Goal: Information Seeking & Learning: Learn about a topic

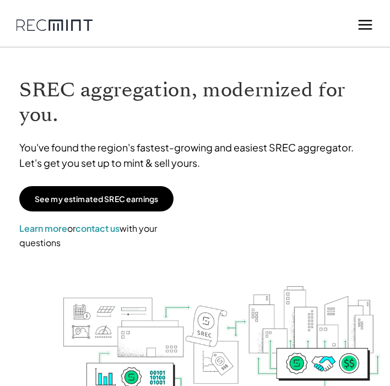
click at [363, 22] on icon at bounding box center [365, 25] width 17 height 17
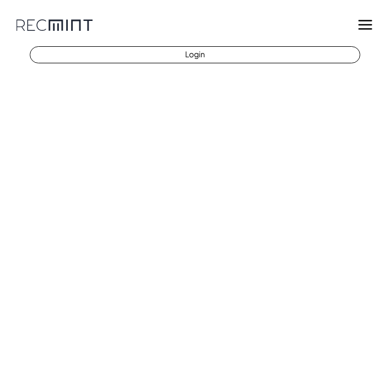
click at [363, 22] on icon at bounding box center [365, 25] width 17 height 17
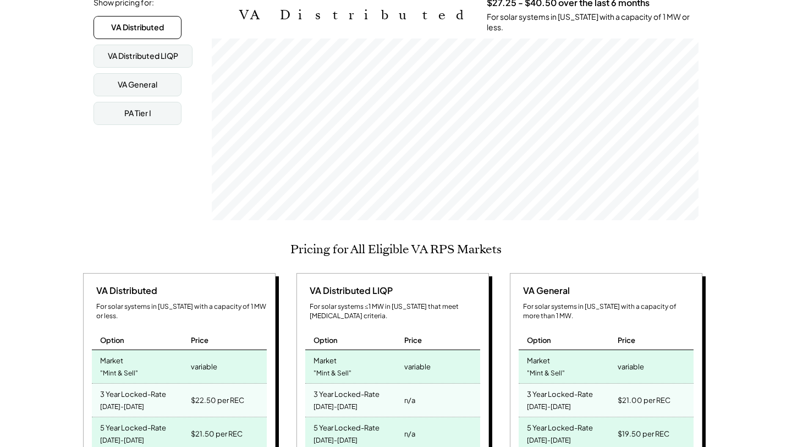
scroll to position [182, 487]
click at [146, 185] on div "Show pricing for: VA Distributed VA Distributed LIQP VA General PA Tier I VA Di…" at bounding box center [396, 111] width 605 height 228
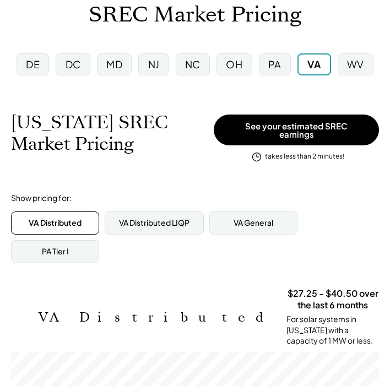
scroll to position [0, 0]
